Goal: Task Accomplishment & Management: Use online tool/utility

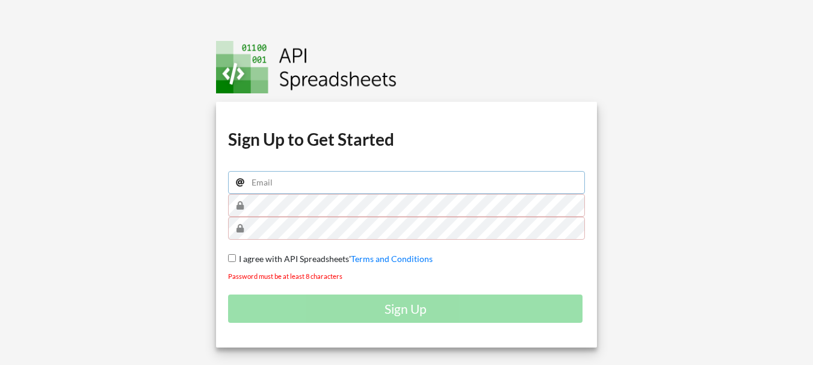
click at [305, 181] on input "email" at bounding box center [406, 182] width 357 height 23
type input "[EMAIL_ADDRESS][DOMAIN_NAME]"
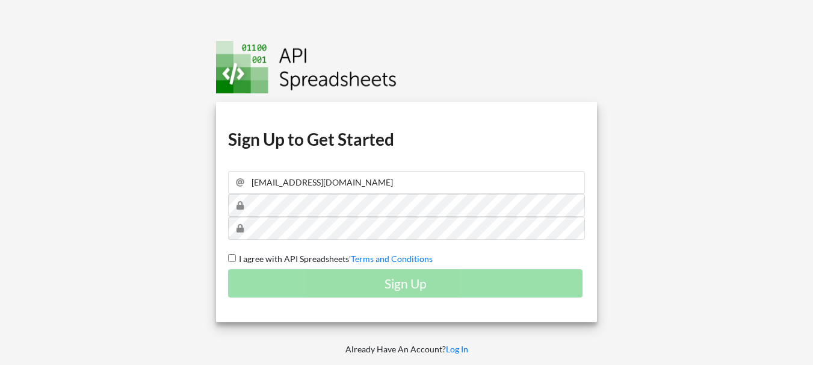
click at [230, 255] on input "I agree with API Spreadsheets' Terms and Conditions" at bounding box center [232, 258] width 8 height 8
checkbox input "true"
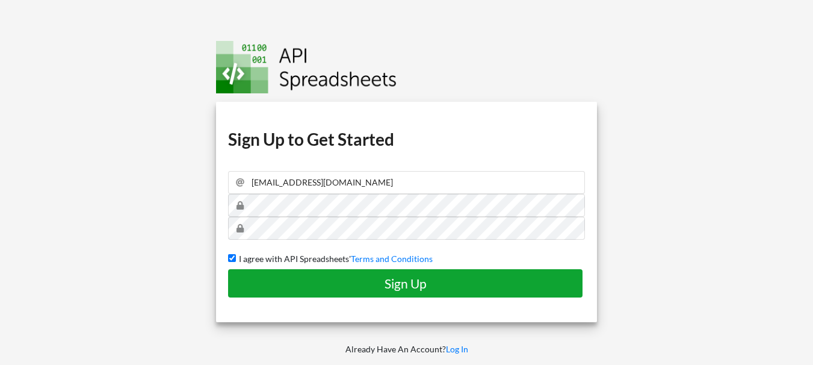
click at [412, 282] on h4 "Sign Up" at bounding box center [405, 283] width 329 height 15
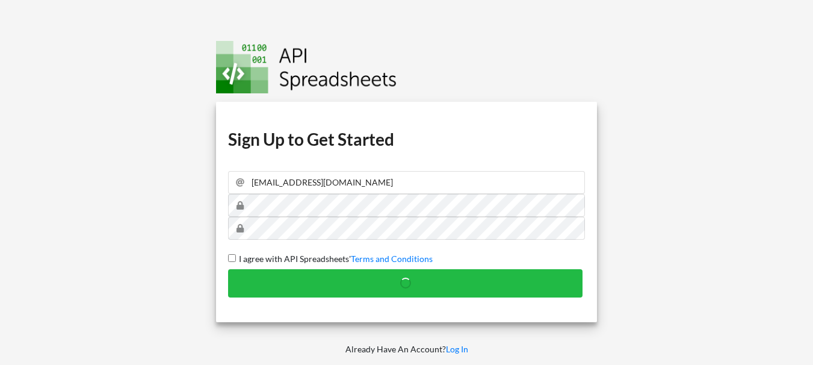
checkbox input "false"
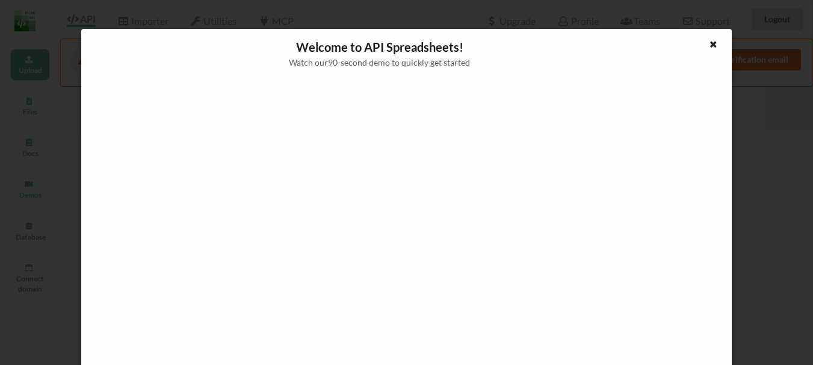
scroll to position [11, 0]
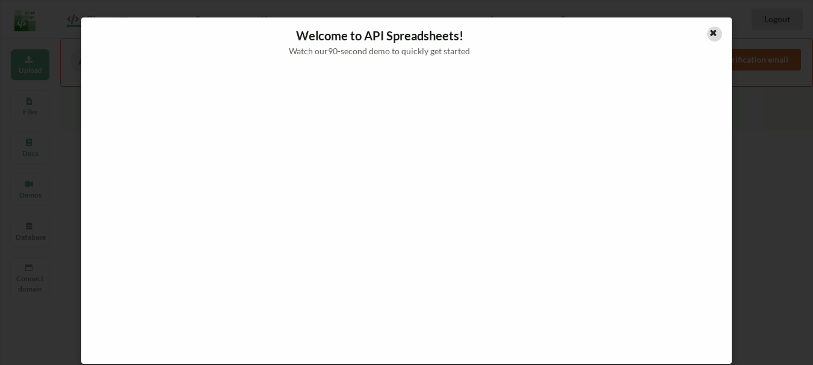
click at [710, 32] on icon at bounding box center [713, 31] width 10 height 8
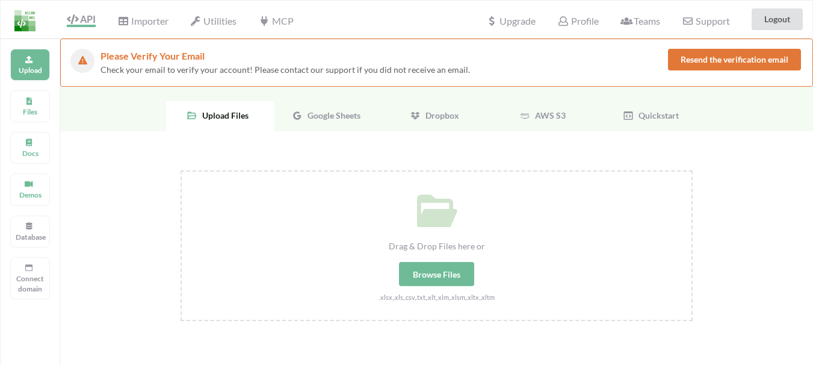
click at [322, 113] on span "Google Sheets" at bounding box center [332, 115] width 58 height 10
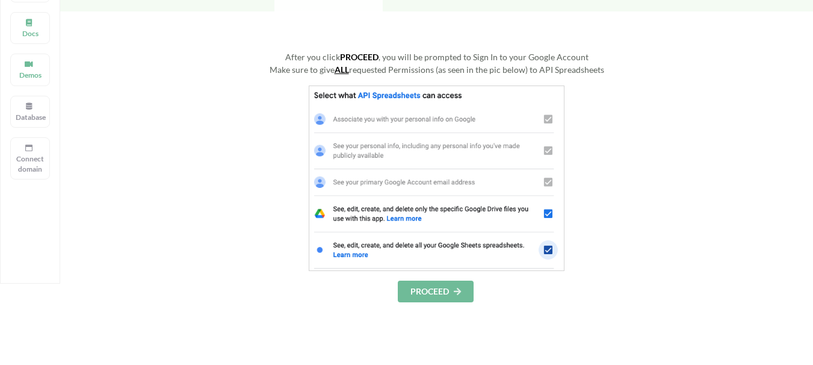
scroll to position [120, 0]
click at [433, 290] on button "PROCEED" at bounding box center [436, 291] width 76 height 22
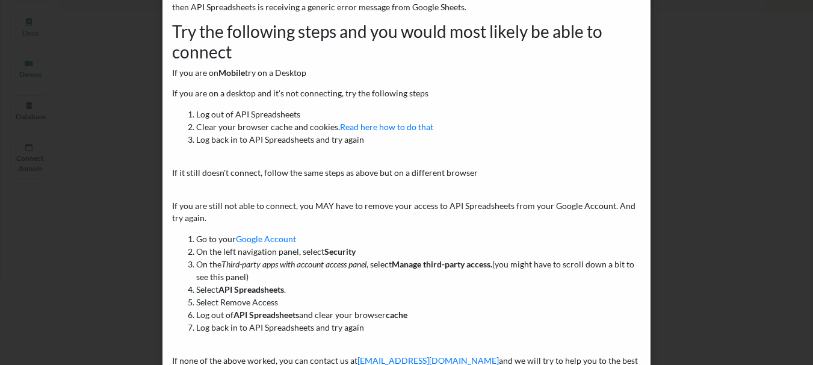
scroll to position [0, 0]
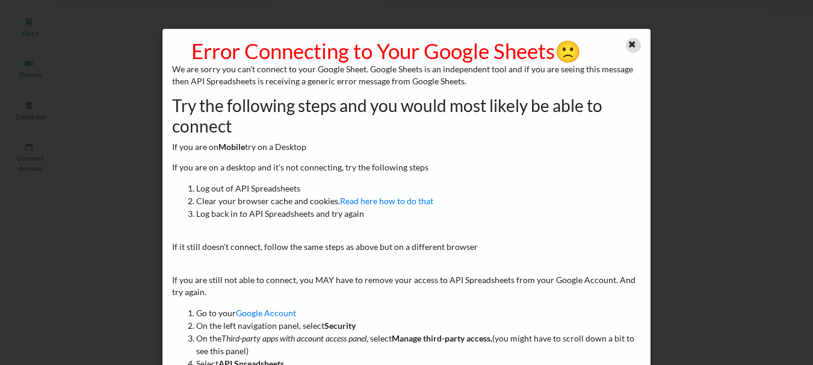
click at [633, 43] on div at bounding box center [633, 45] width 15 height 15
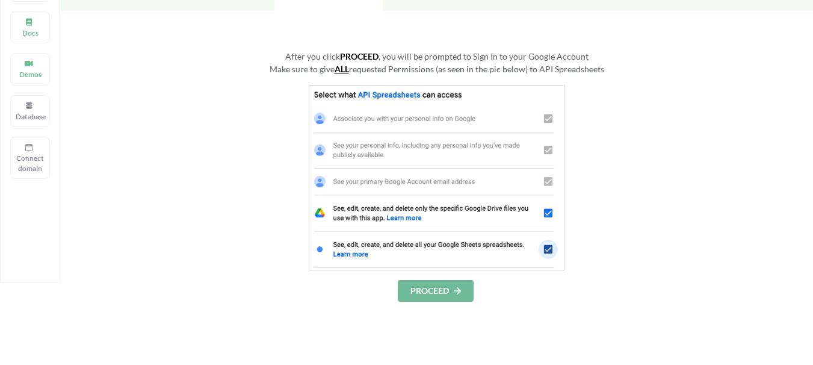
click at [438, 288] on button "PROCEED" at bounding box center [436, 291] width 76 height 22
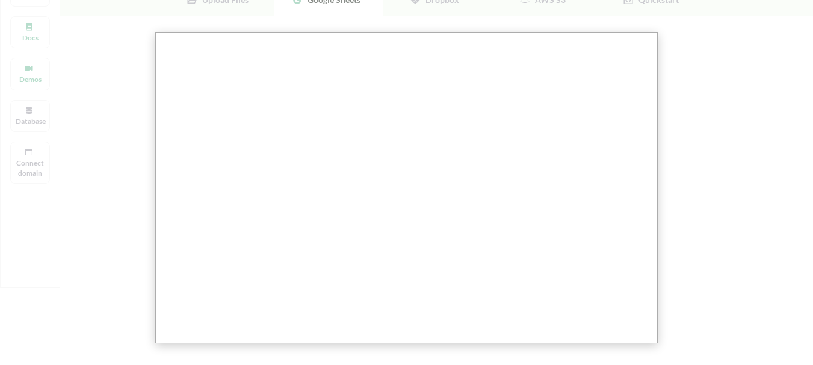
scroll to position [120, 0]
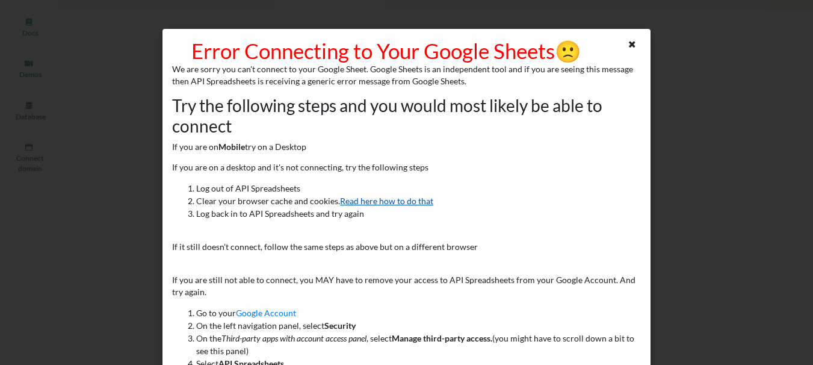
click at [353, 202] on link "Read here how to do that" at bounding box center [386, 201] width 93 height 10
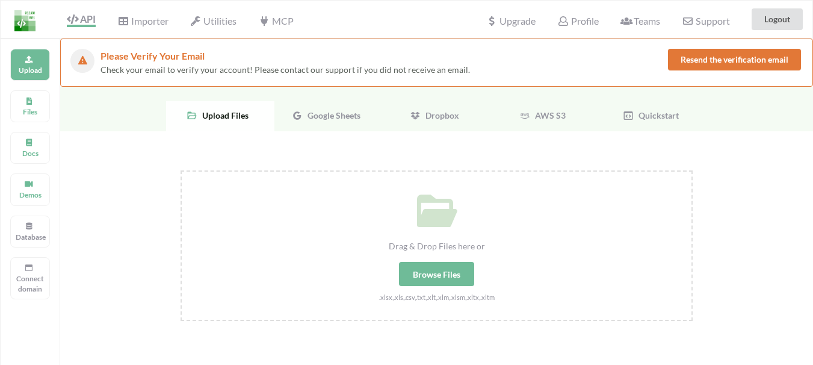
click at [742, 60] on button "Resend the verification email" at bounding box center [734, 60] width 133 height 22
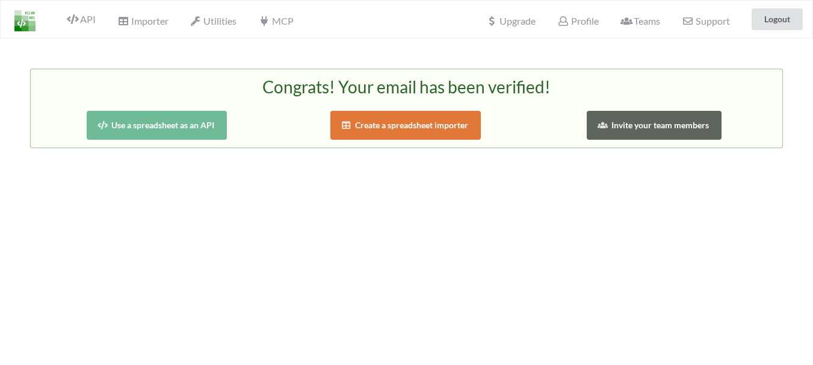
click at [157, 126] on button "Use a spreadsheet as an API" at bounding box center [157, 125] width 140 height 29
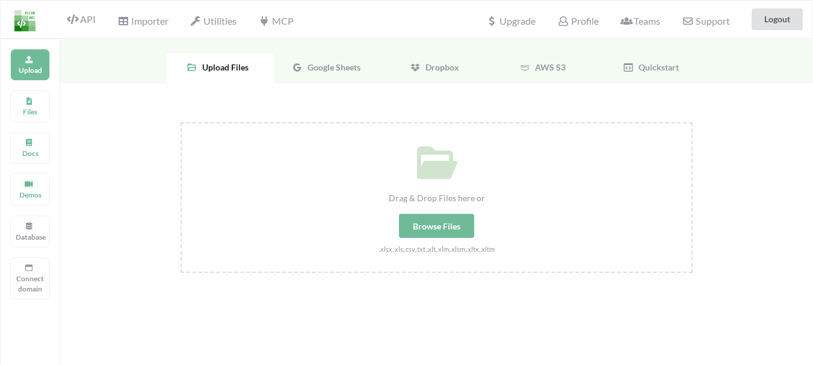
click at [332, 64] on span "Google Sheets" at bounding box center [332, 67] width 58 height 10
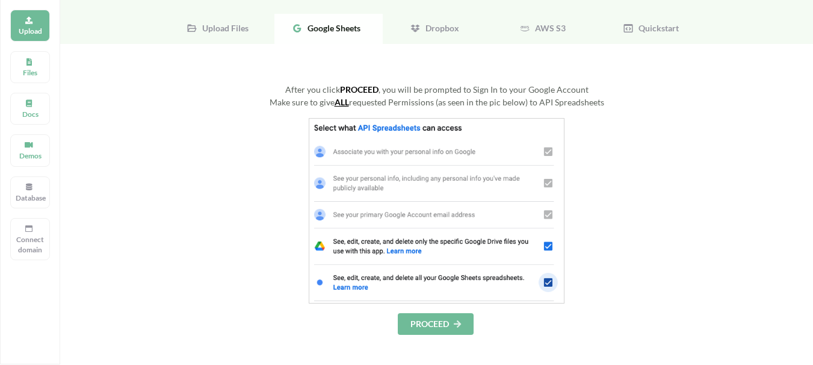
scroll to position [60, 0]
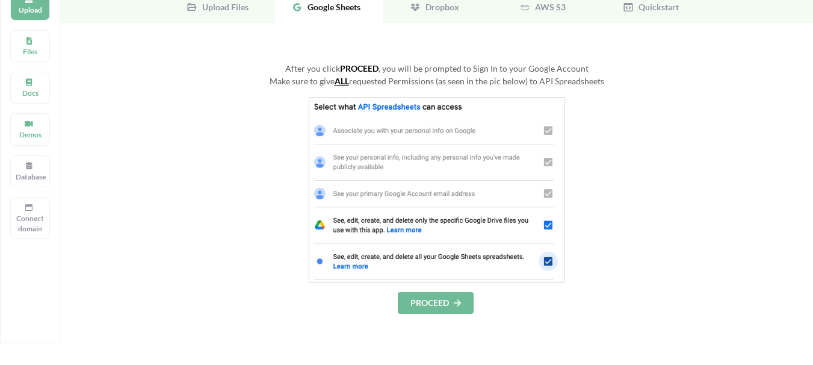
click at [424, 80] on div "Make sure to give ALL requested Permissions (as seen in the pic below) to API S…" at bounding box center [437, 81] width 512 height 13
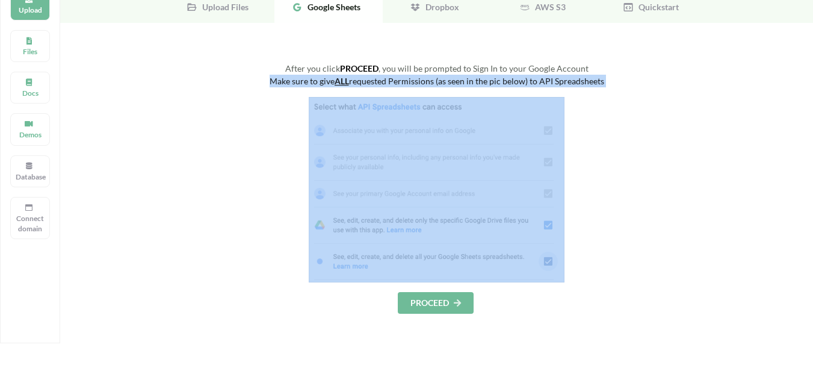
click at [424, 80] on div "Make sure to give ALL requested Permissions (as seen in the pic below) to API S…" at bounding box center [437, 81] width 512 height 13
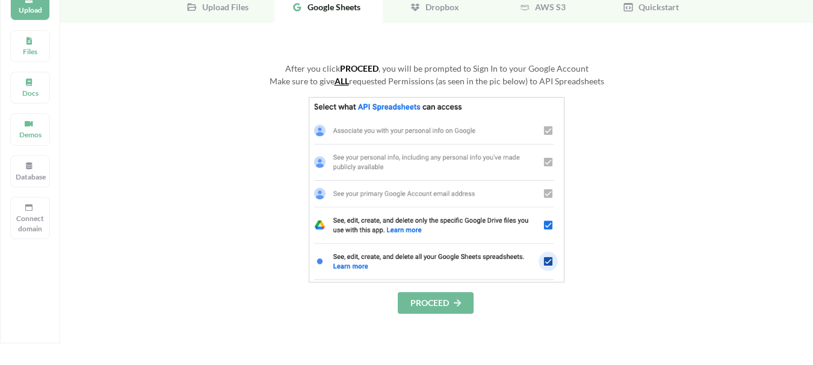
click at [434, 73] on div "After you click PROCEED , you will be prompted to Sign In to your Google Account" at bounding box center [437, 68] width 512 height 13
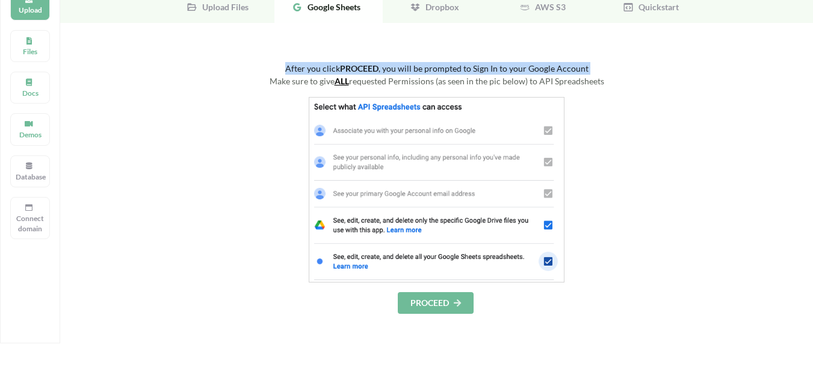
click at [434, 73] on div "After you click PROCEED , you will be prompted to Sign In to your Google Account" at bounding box center [437, 68] width 512 height 13
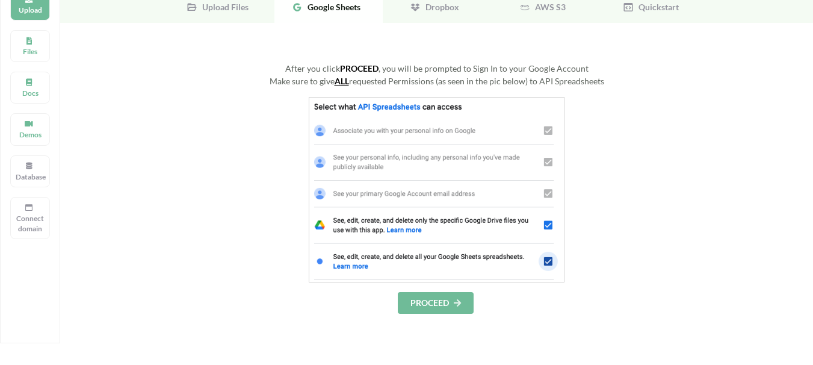
click at [431, 81] on div "Make sure to give ALL requested Permissions (as seen in the pic below) to API S…" at bounding box center [437, 81] width 512 height 13
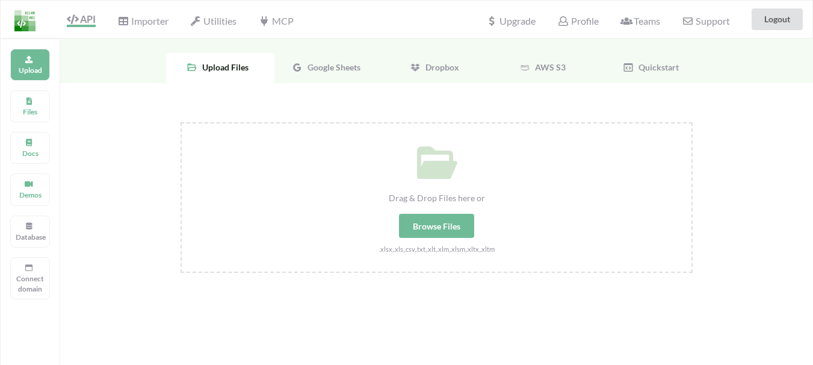
click at [317, 66] on span "Google Sheets" at bounding box center [332, 67] width 58 height 10
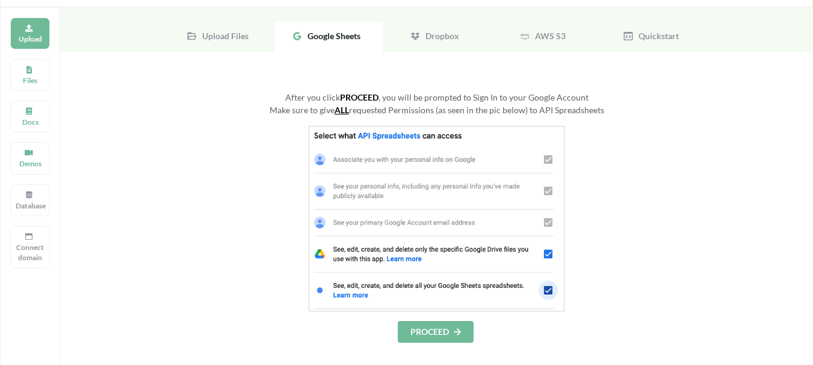
scroll to position [60, 0]
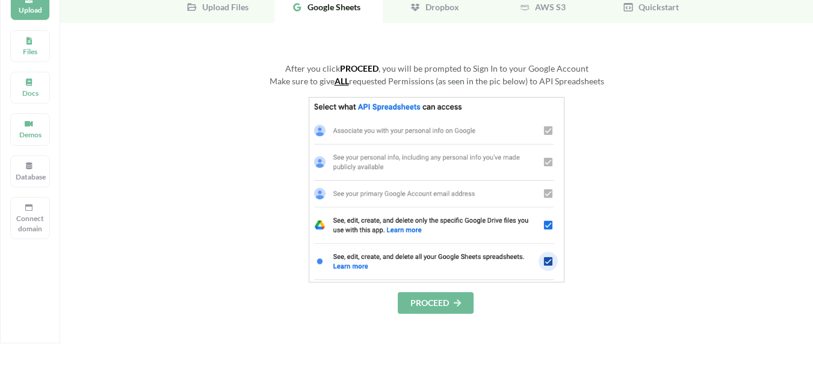
click at [435, 304] on button "PROCEED" at bounding box center [436, 303] width 76 height 22
